Goal: Information Seeking & Learning: Learn about a topic

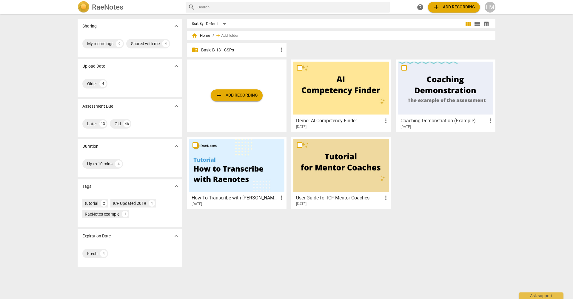
click at [238, 49] on p "Basic B-131 CSPs" at bounding box center [239, 50] width 77 height 6
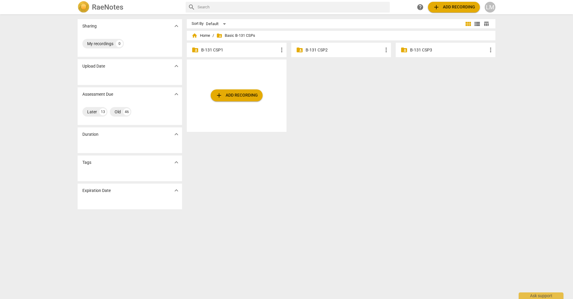
click at [415, 52] on p "B-131 CSP3" at bounding box center [448, 50] width 77 height 6
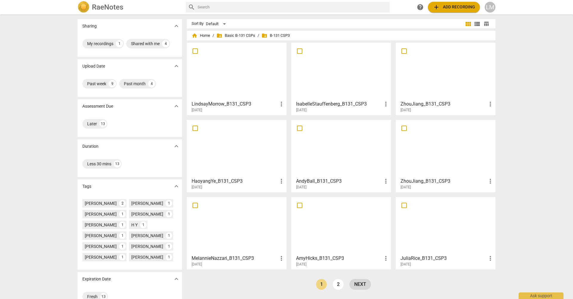
click at [362, 286] on link "next" at bounding box center [360, 284] width 21 height 11
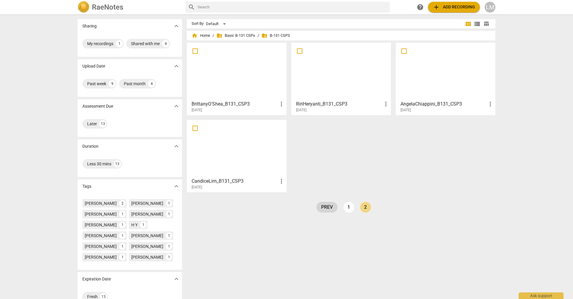
click at [326, 209] on link "prev" at bounding box center [326, 206] width 21 height 11
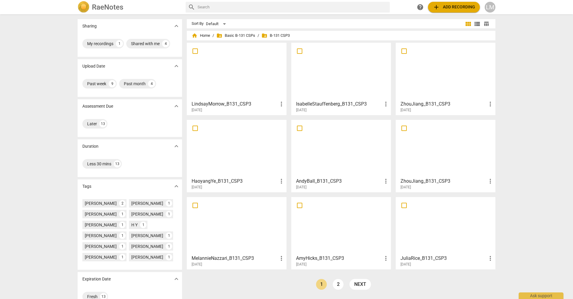
click at [237, 76] on div at bounding box center [237, 71] width 96 height 53
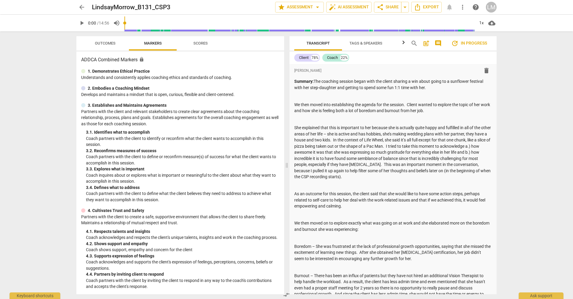
click at [547, 107] on div "arrow_back LindsayMorrow_B131_CSP3 edit star Assessment arrow_drop_down auto_fi…" at bounding box center [286, 149] width 573 height 299
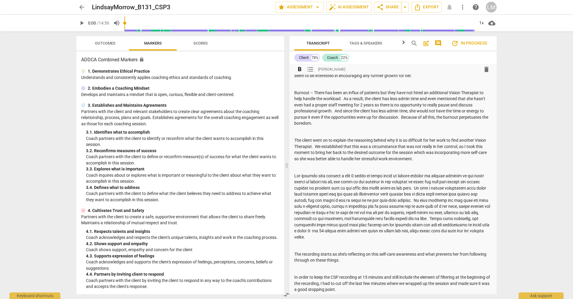
scroll to position [296, 0]
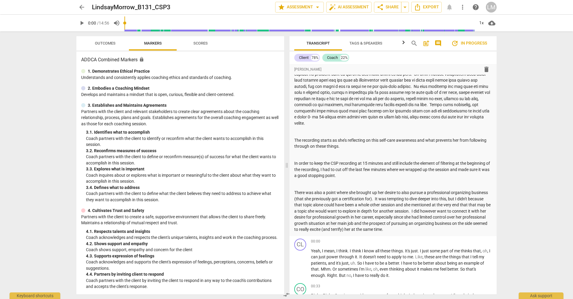
click at [520, 224] on div "arrow_back LindsayMorrow_B131_CSP3 edit star Assessment arrow_drop_down auto_fi…" at bounding box center [286, 149] width 573 height 299
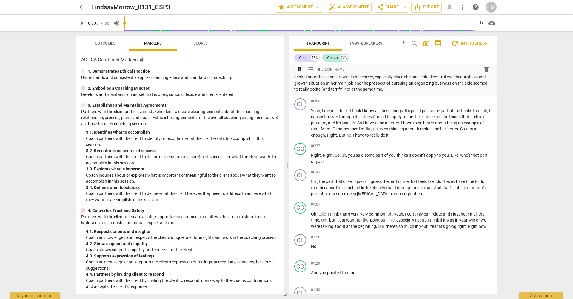
scroll to position [0, 0]
